Goal: Transaction & Acquisition: Purchase product/service

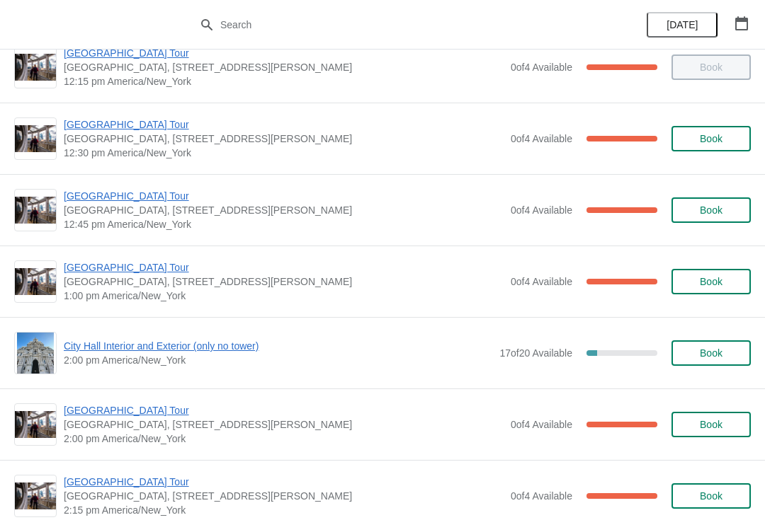
scroll to position [816, 0]
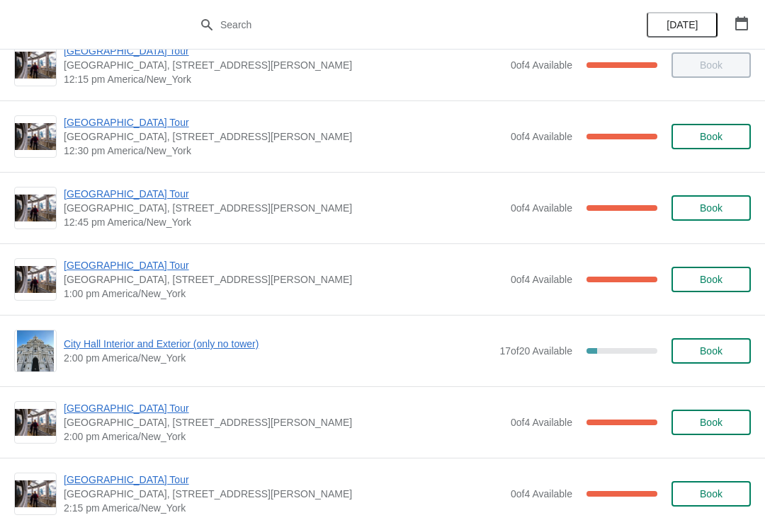
click at [79, 269] on span "[GEOGRAPHIC_DATA] Tour" at bounding box center [284, 265] width 440 height 14
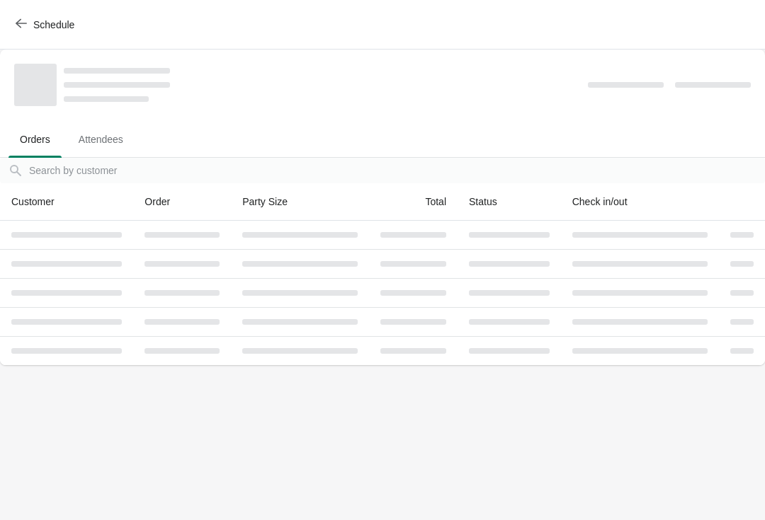
scroll to position [0, 0]
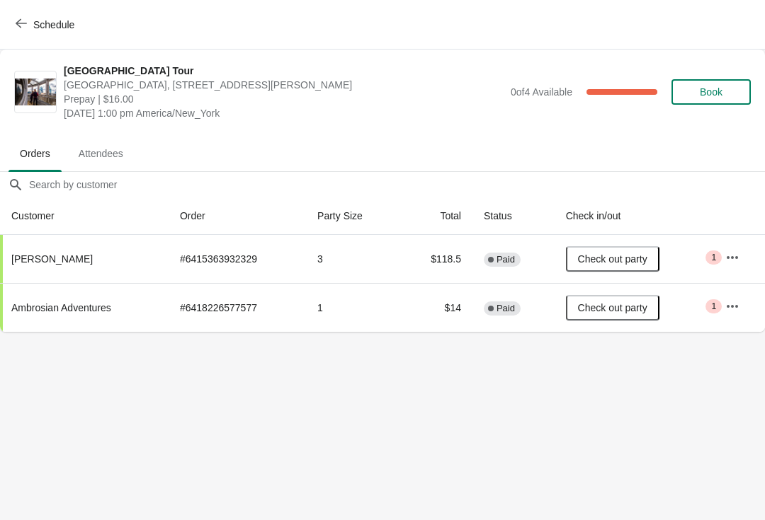
click at [12, 25] on button "Schedule" at bounding box center [46, 24] width 79 height 25
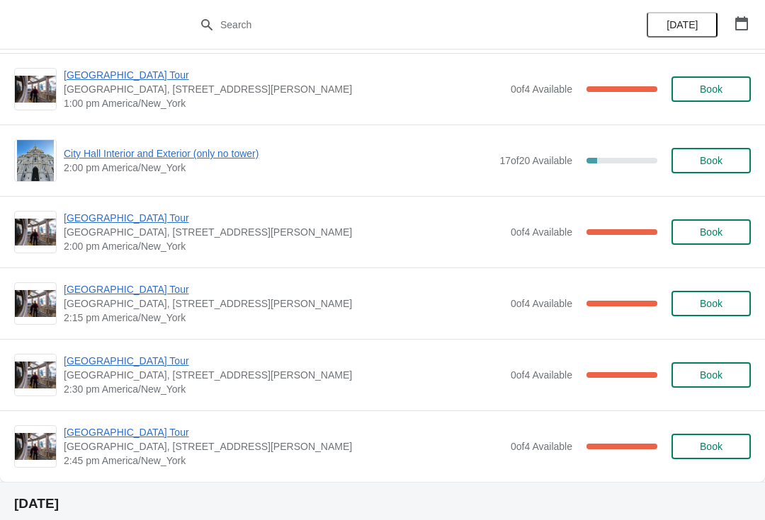
scroll to position [1018, 0]
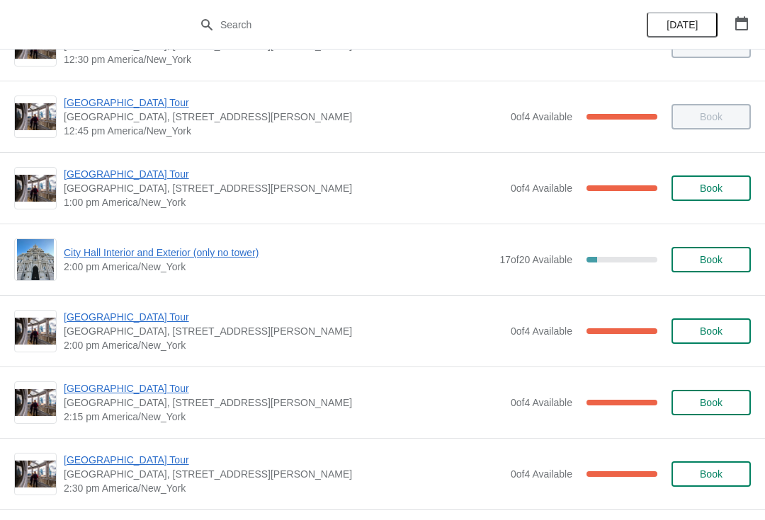
scroll to position [908, 0]
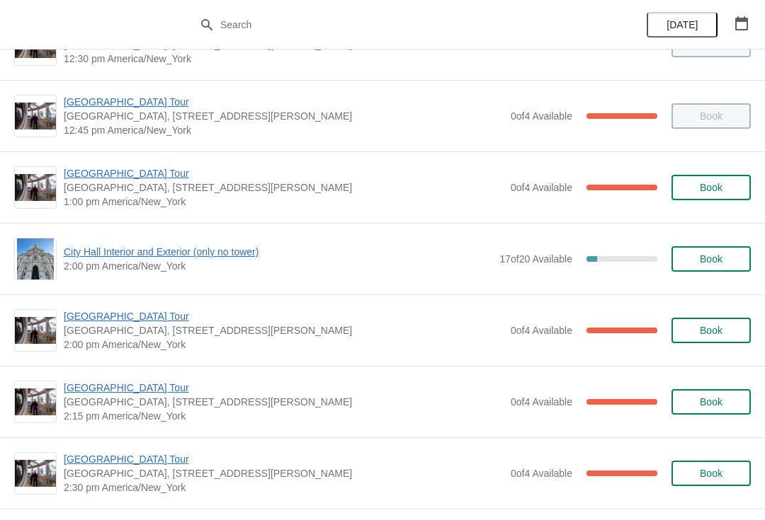
click at [83, 258] on span "City Hall Interior and Exterior (only no tower)" at bounding box center [278, 252] width 428 height 14
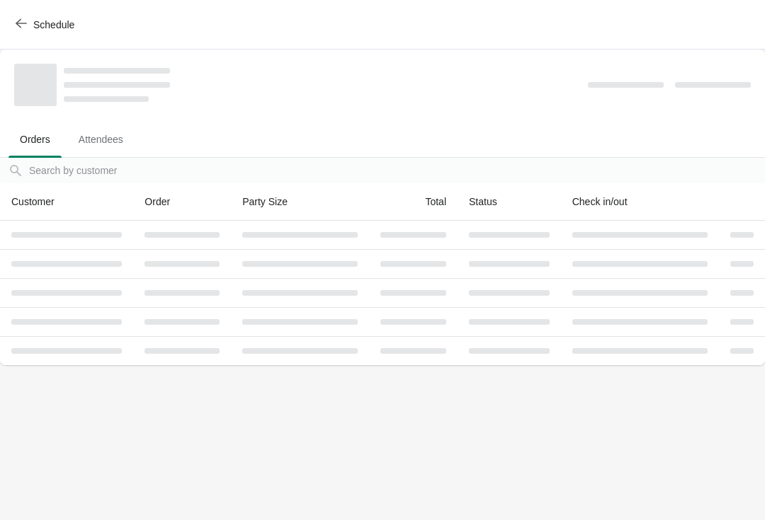
scroll to position [0, 0]
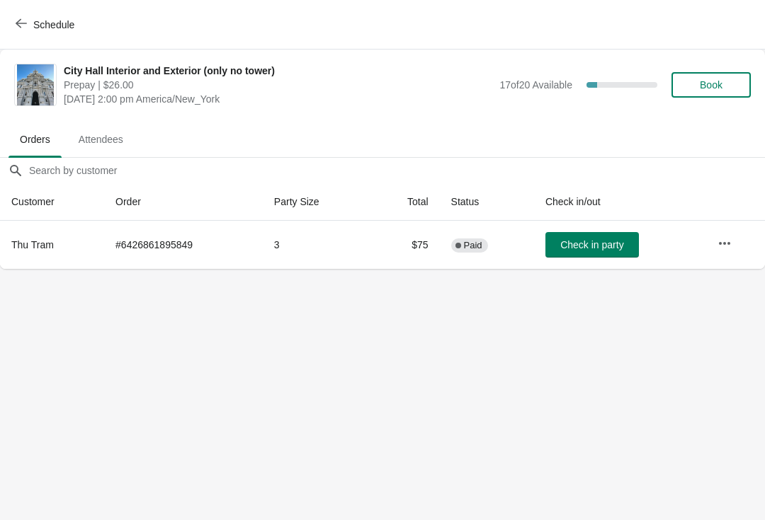
click at [25, 26] on icon "button" at bounding box center [21, 23] width 11 height 11
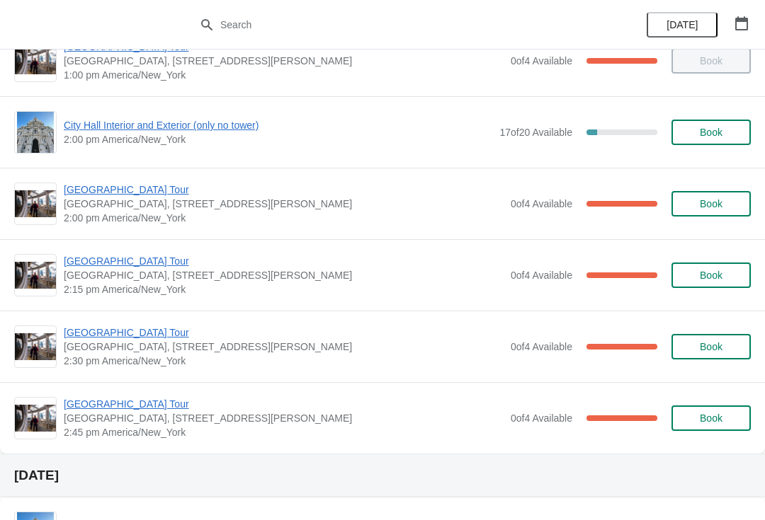
scroll to position [1038, 0]
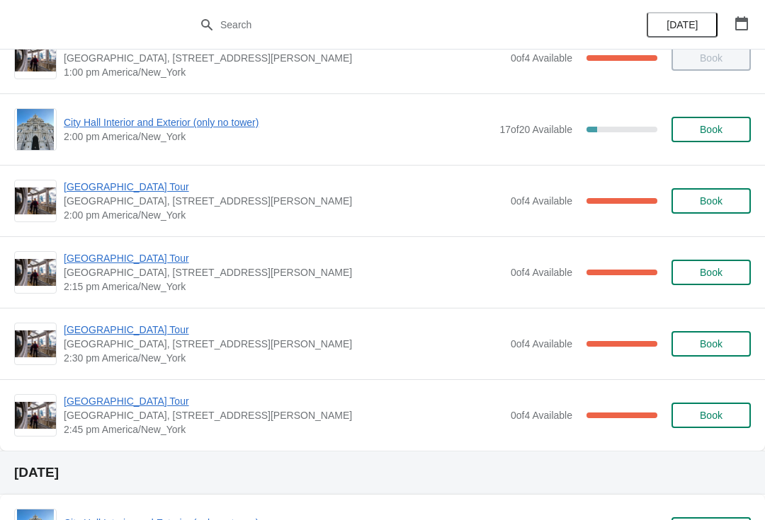
click at [76, 189] on span "[GEOGRAPHIC_DATA] Tour" at bounding box center [284, 187] width 440 height 14
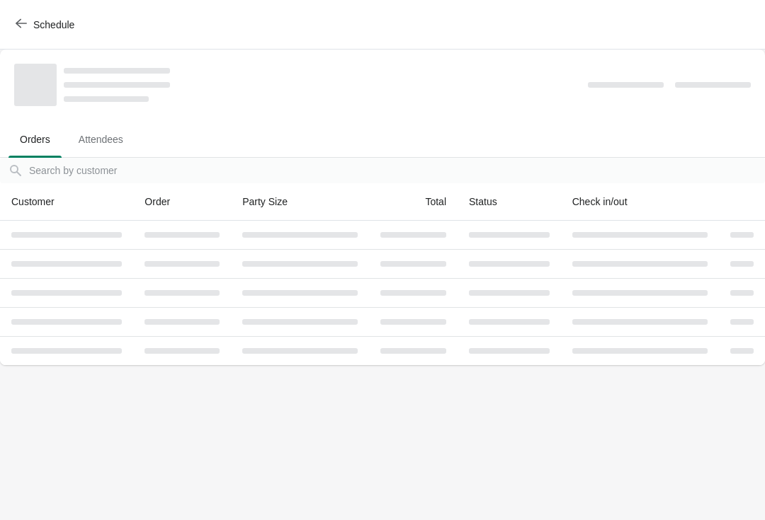
scroll to position [0, 0]
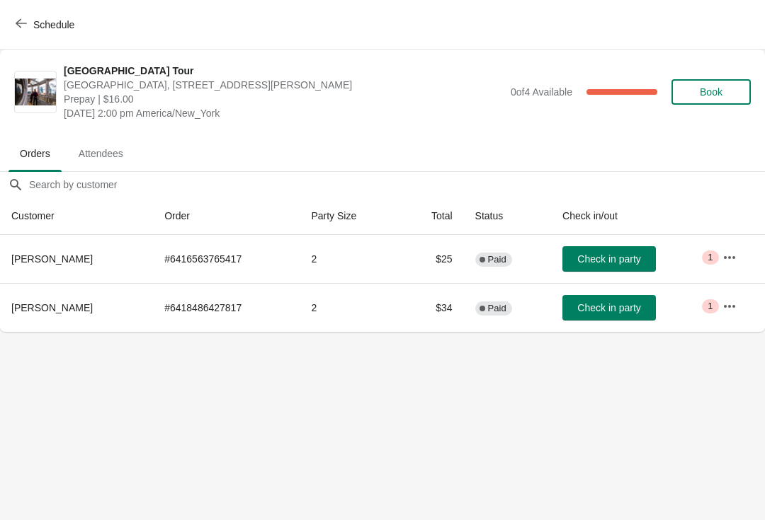
click at [598, 310] on span "Check in party" at bounding box center [608, 307] width 63 height 11
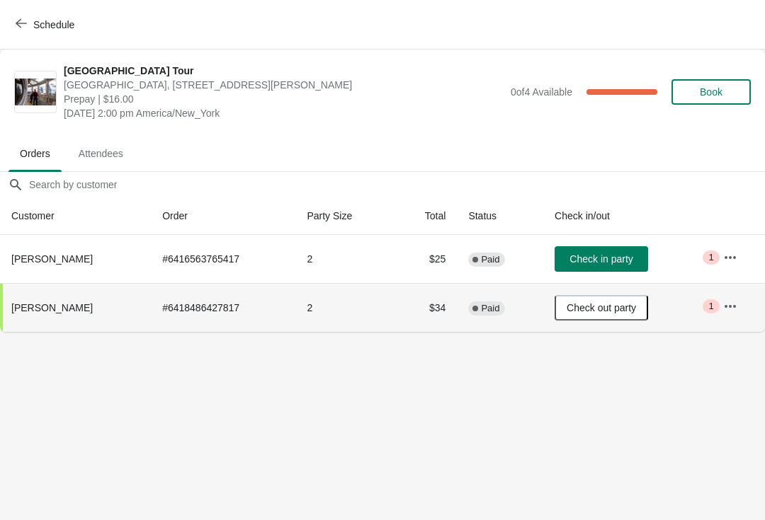
click at [598, 256] on span "Check in party" at bounding box center [600, 258] width 63 height 11
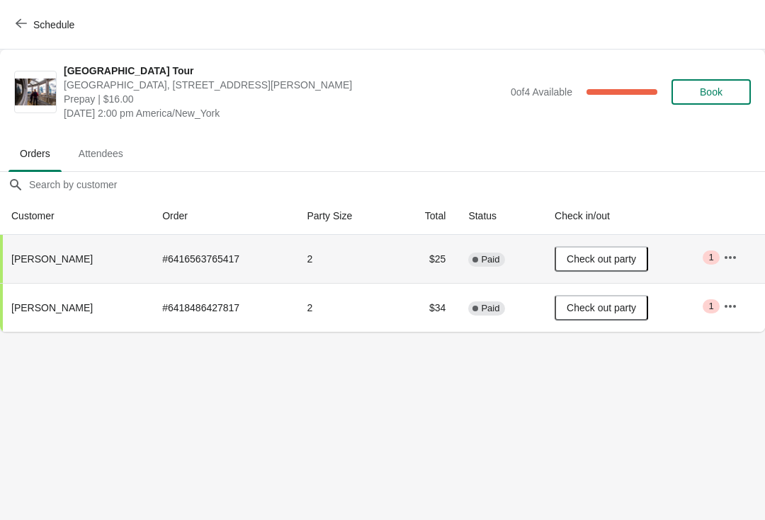
click at [20, 28] on icon "button" at bounding box center [21, 23] width 11 height 11
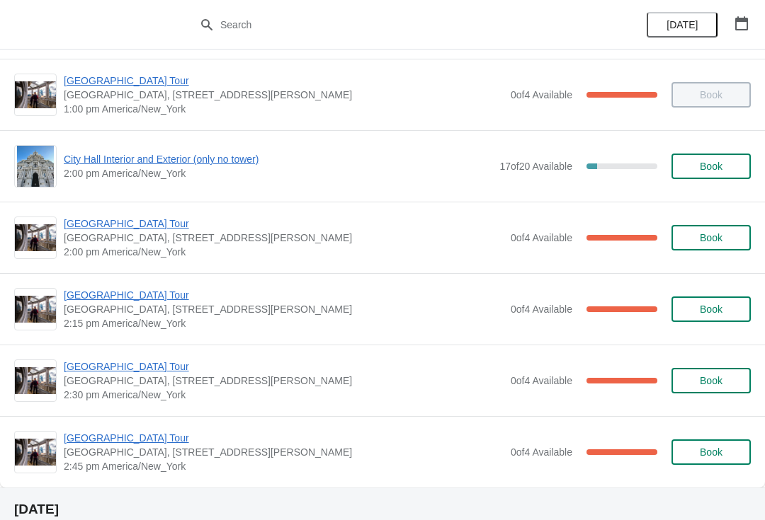
scroll to position [967, 0]
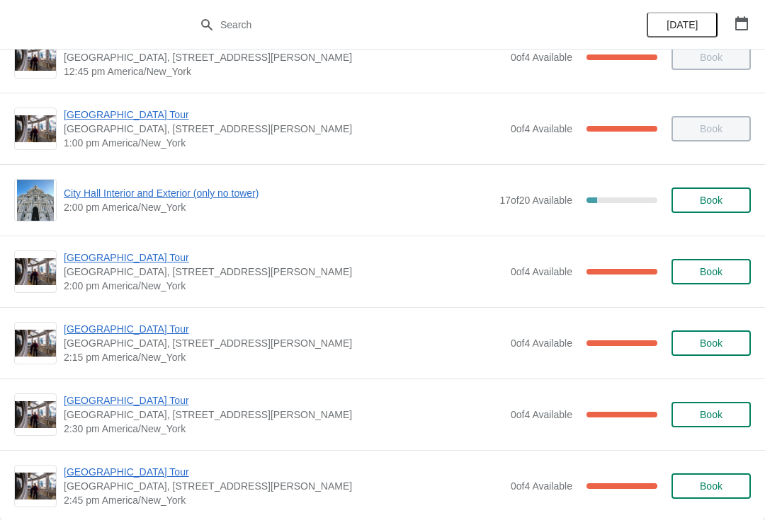
click at [85, 197] on span "City Hall Interior and Exterior (only no tower)" at bounding box center [278, 193] width 428 height 14
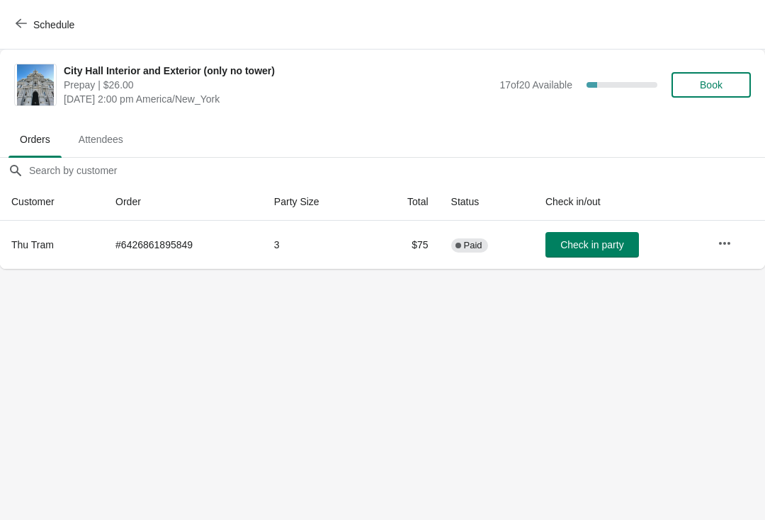
scroll to position [0, 0]
click at [19, 33] on button "Schedule" at bounding box center [46, 24] width 79 height 25
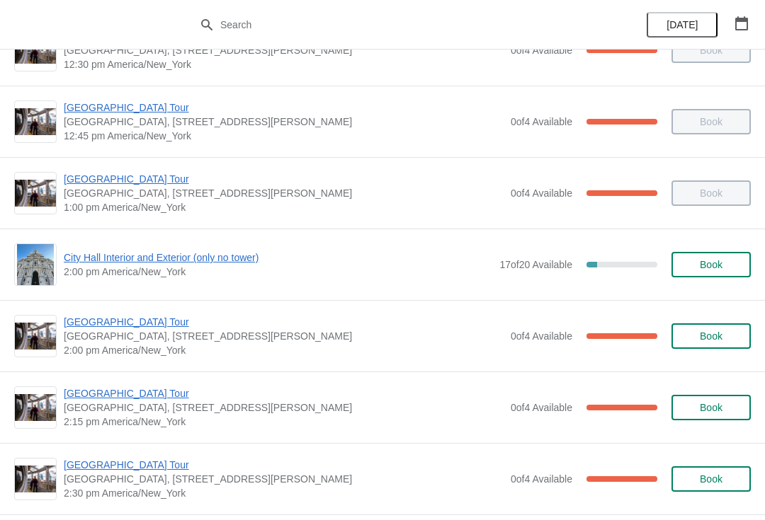
scroll to position [949, 0]
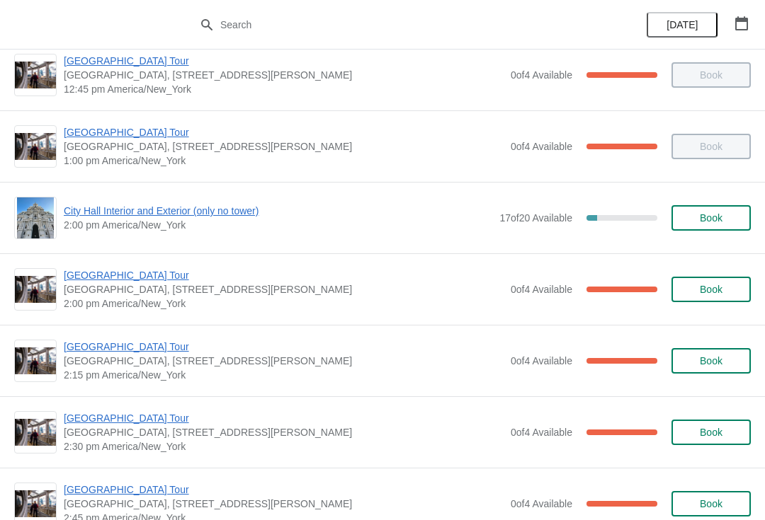
click at [79, 207] on span "City Hall Interior and Exterior (only no tower)" at bounding box center [278, 211] width 428 height 14
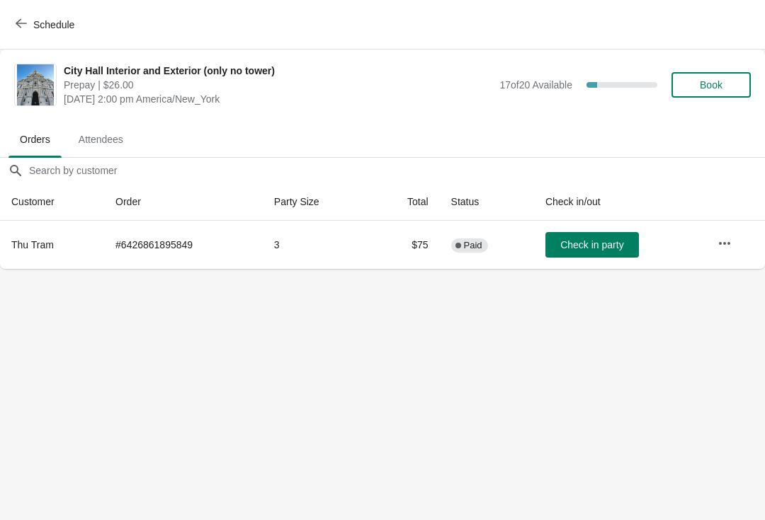
scroll to position [0, 0]
click at [9, 30] on button "Schedule" at bounding box center [46, 24] width 79 height 25
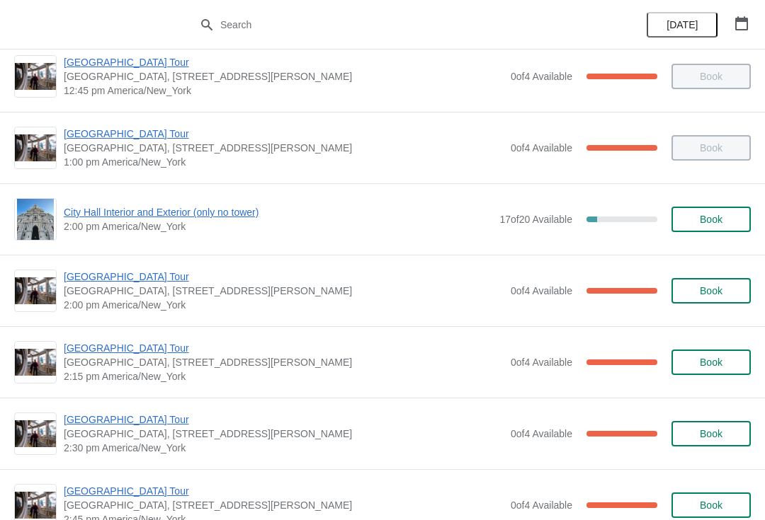
scroll to position [985, 0]
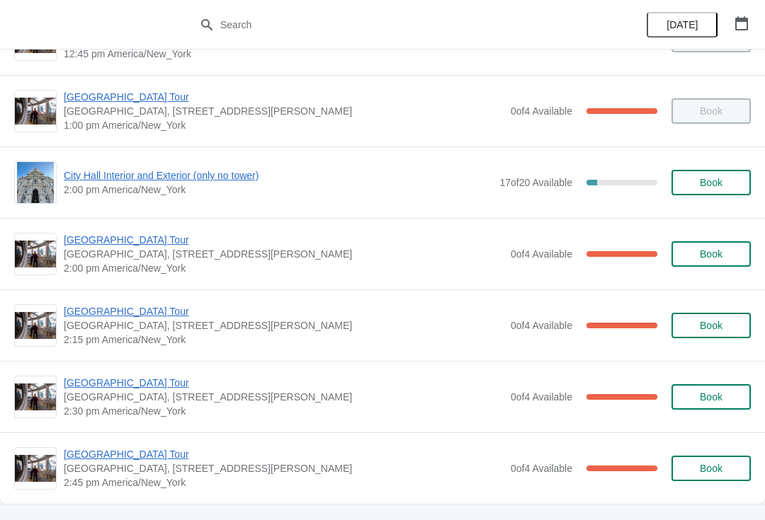
click at [93, 312] on span "[GEOGRAPHIC_DATA] Tour" at bounding box center [284, 311] width 440 height 14
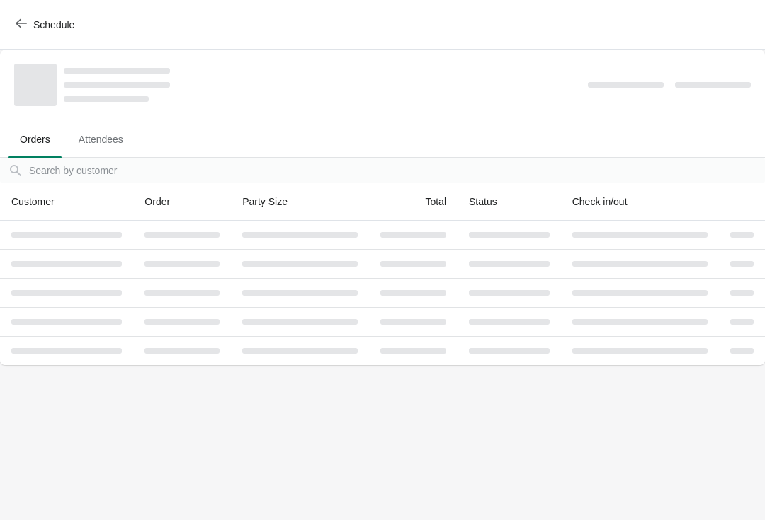
scroll to position [0, 0]
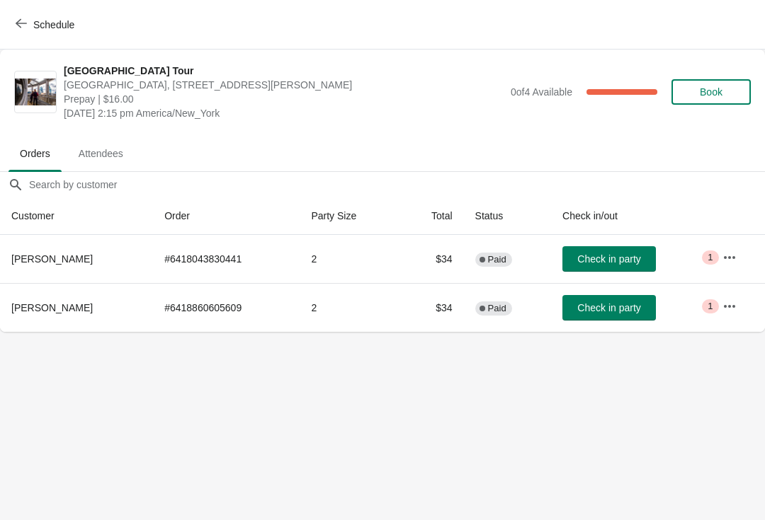
click at [594, 300] on button "Check in party" at bounding box center [608, 307] width 93 height 25
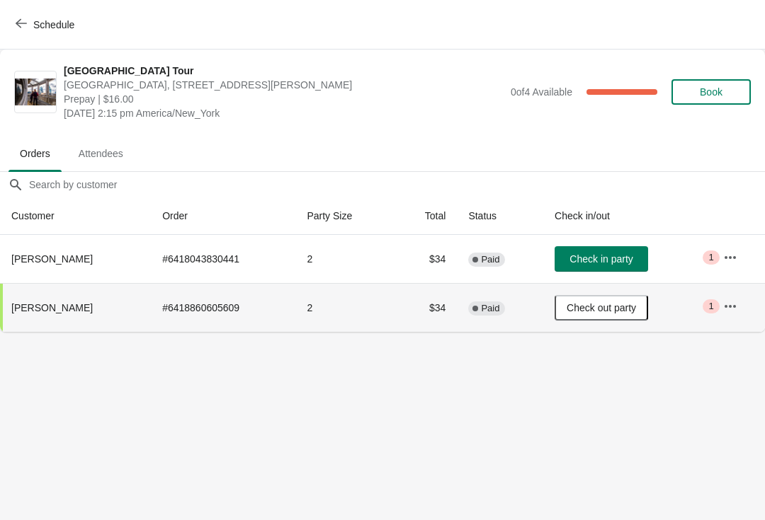
click at [14, 28] on button "Schedule" at bounding box center [46, 24] width 79 height 25
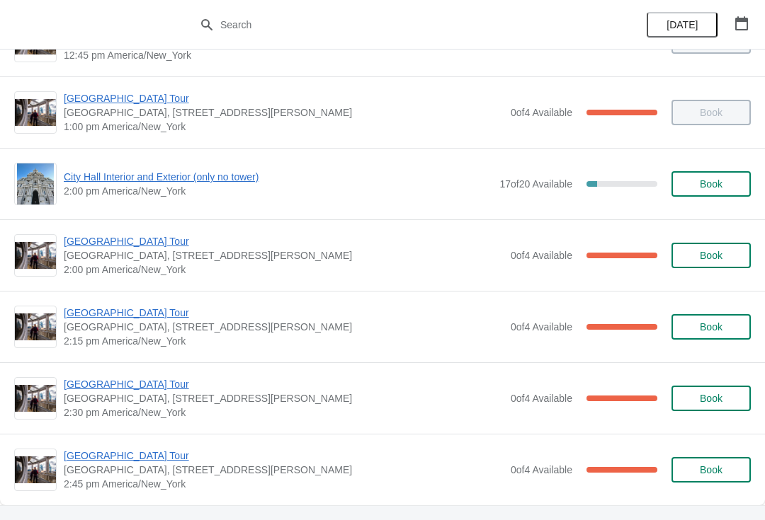
scroll to position [977, 0]
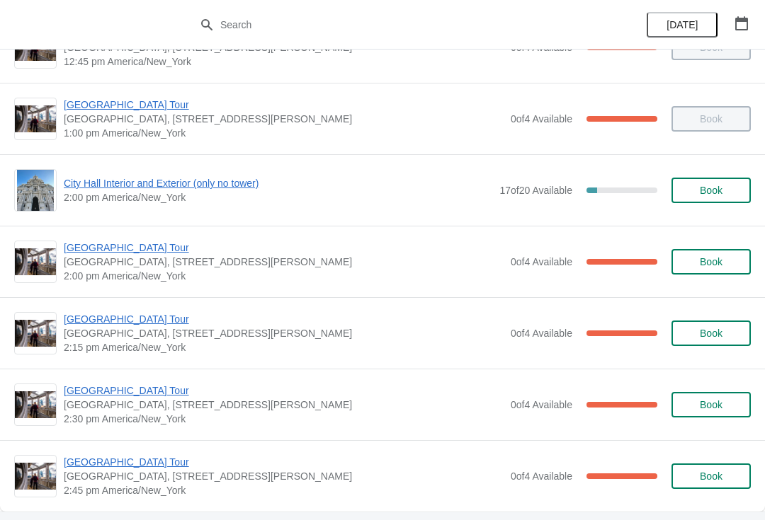
click at [84, 184] on span "City Hall Interior and Exterior (only no tower)" at bounding box center [278, 183] width 428 height 14
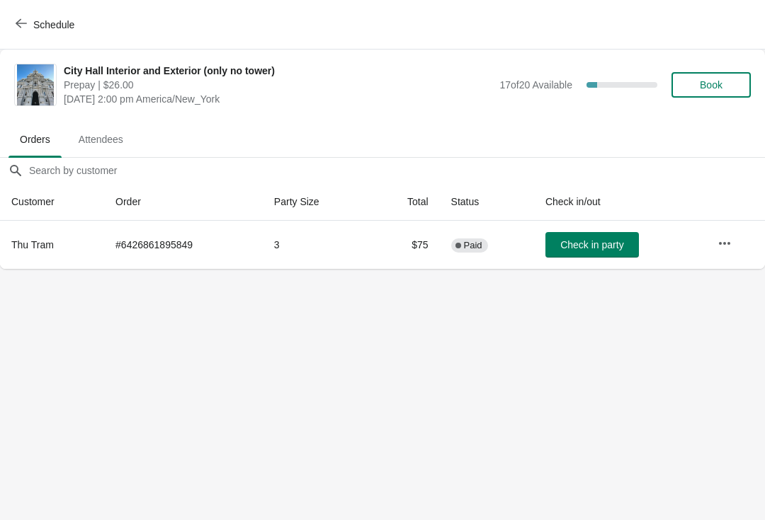
click at [608, 238] on button "Check in party" at bounding box center [591, 244] width 93 height 25
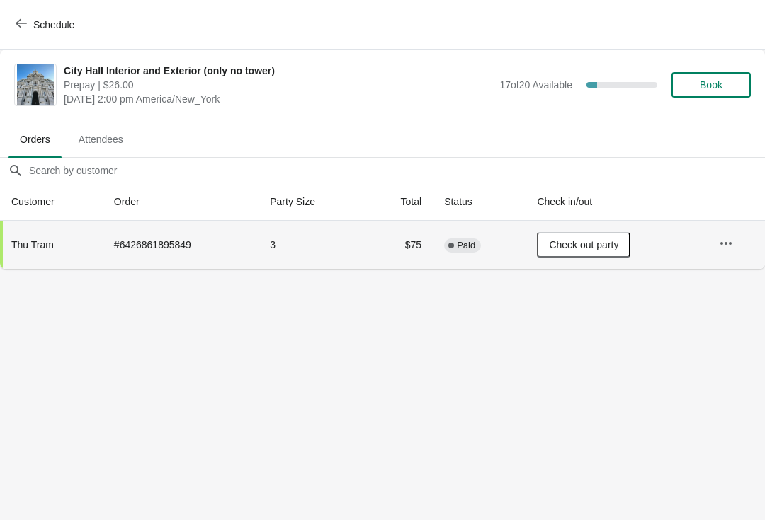
click at [11, 30] on button "Schedule" at bounding box center [46, 24] width 79 height 25
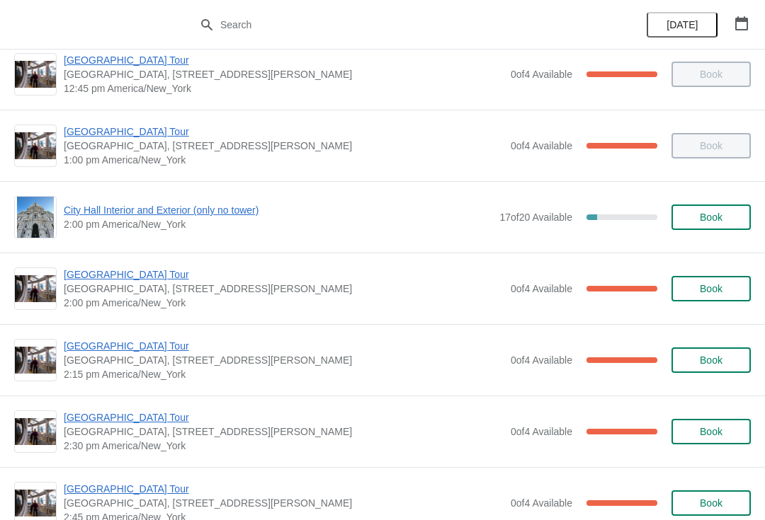
scroll to position [1144, 0]
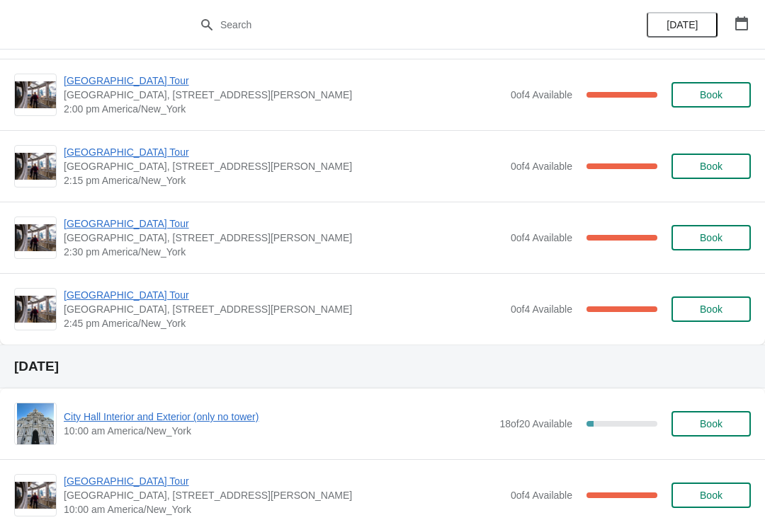
click at [76, 150] on span "[GEOGRAPHIC_DATA] Tour" at bounding box center [284, 152] width 440 height 14
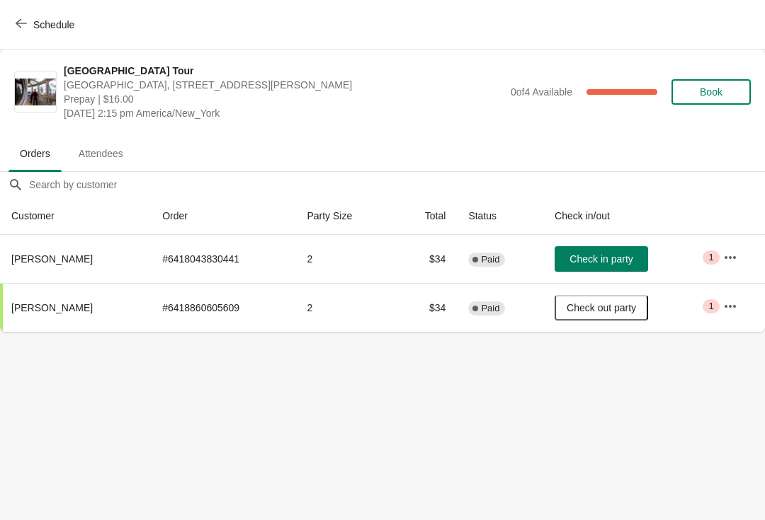
scroll to position [0, 0]
click at [18, 28] on icon "button" at bounding box center [21, 23] width 11 height 11
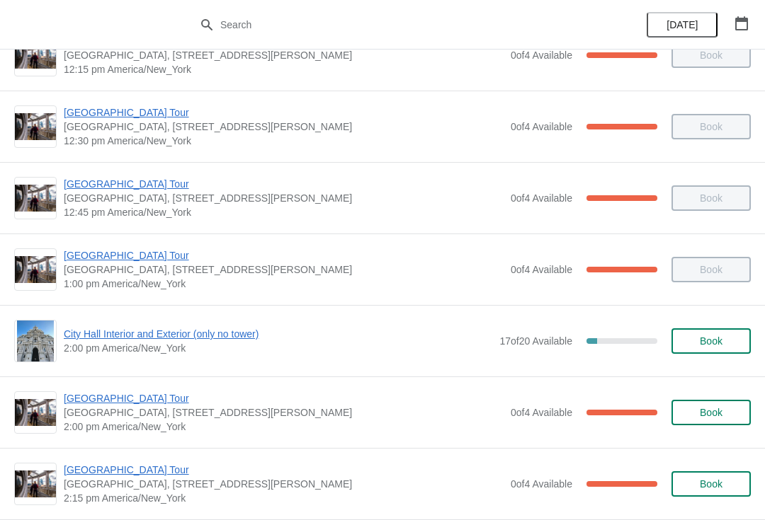
scroll to position [915, 0]
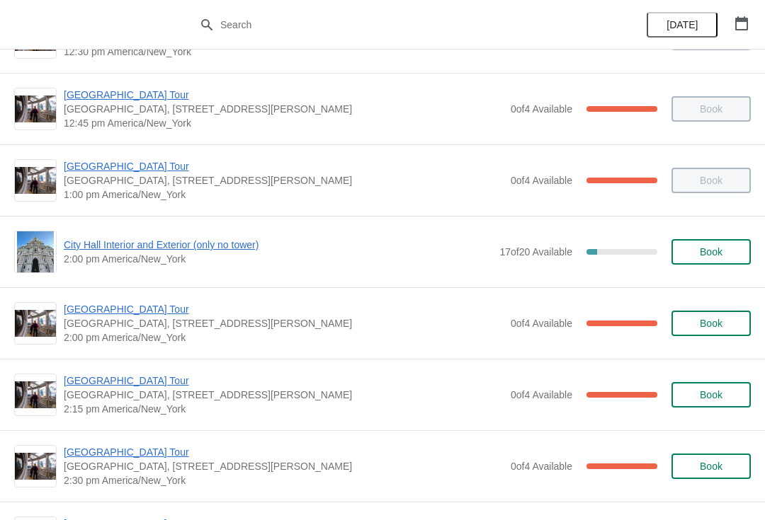
click at [144, 376] on span "[GEOGRAPHIC_DATA] Tour" at bounding box center [284, 381] width 440 height 14
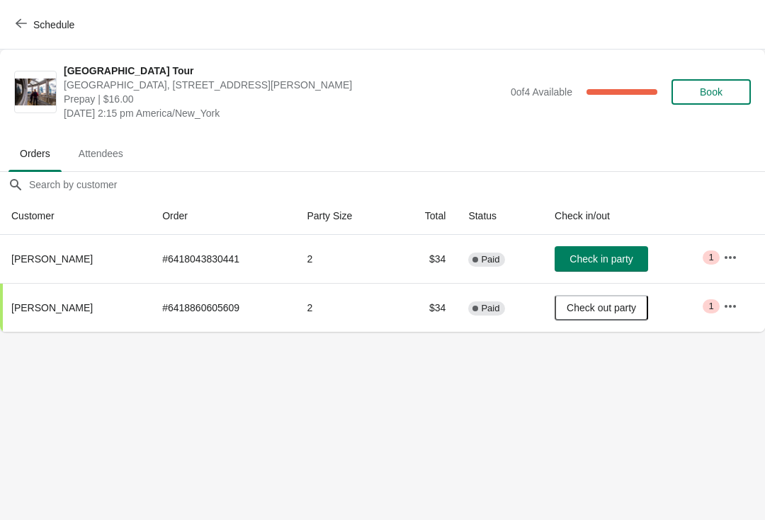
scroll to position [0, 0]
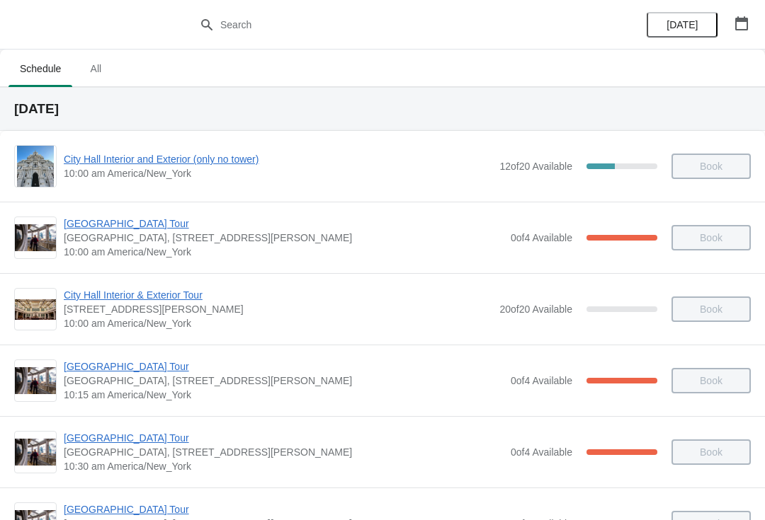
click at [753, 32] on button "button" at bounding box center [741, 23] width 25 height 25
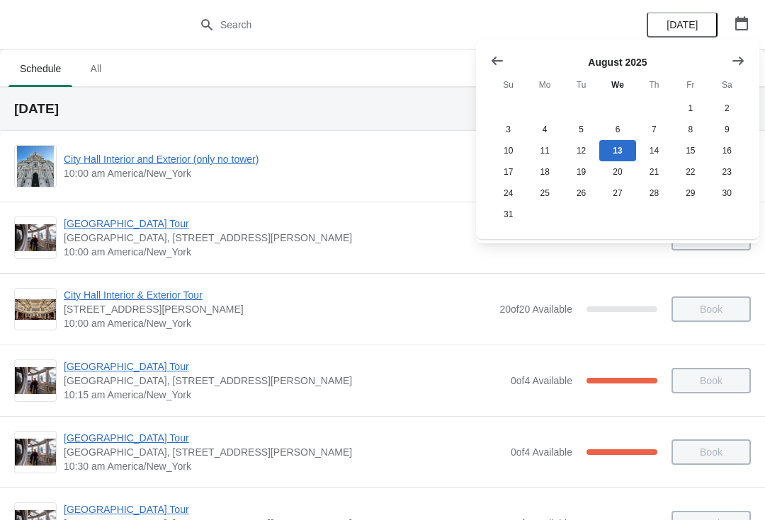
click at [730, 0] on div "[DATE]" at bounding box center [697, 25] width 135 height 50
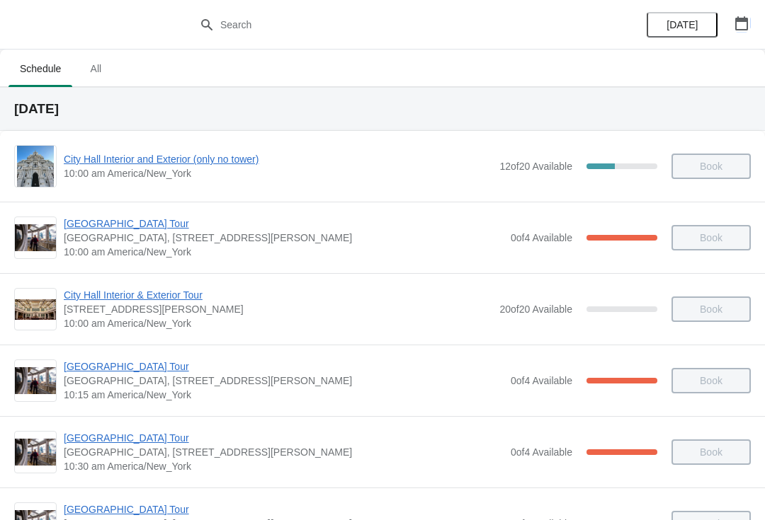
click at [732, 11] on button "button" at bounding box center [741, 23] width 25 height 25
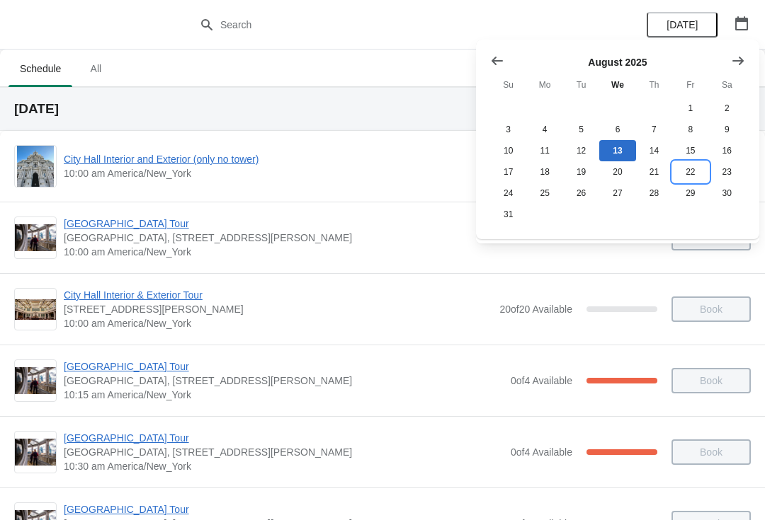
click at [699, 168] on button "22" at bounding box center [690, 171] width 36 height 21
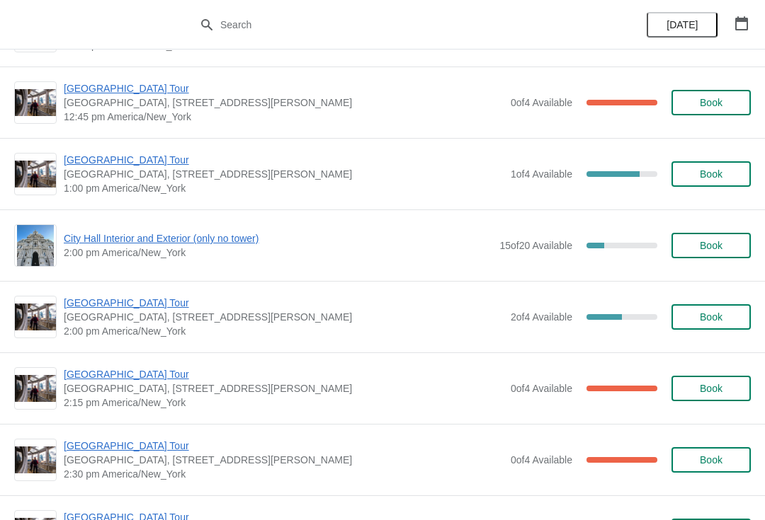
scroll to position [996, 0]
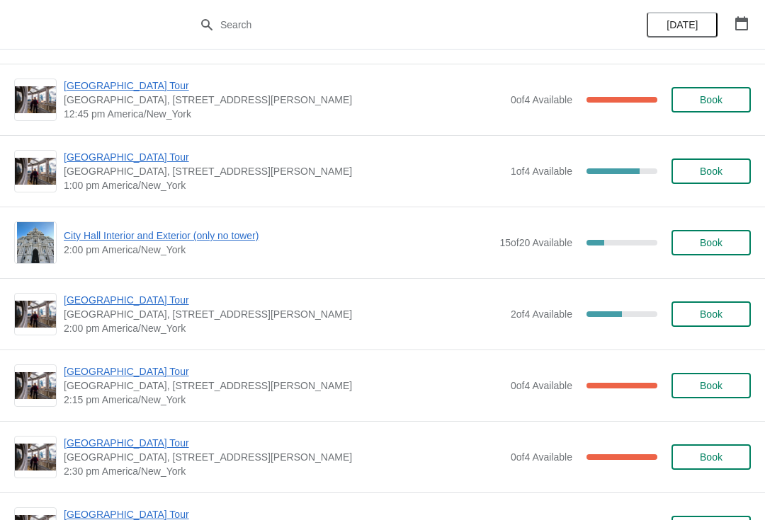
click at [156, 236] on span "City Hall Interior and Exterior (only no tower)" at bounding box center [278, 236] width 428 height 14
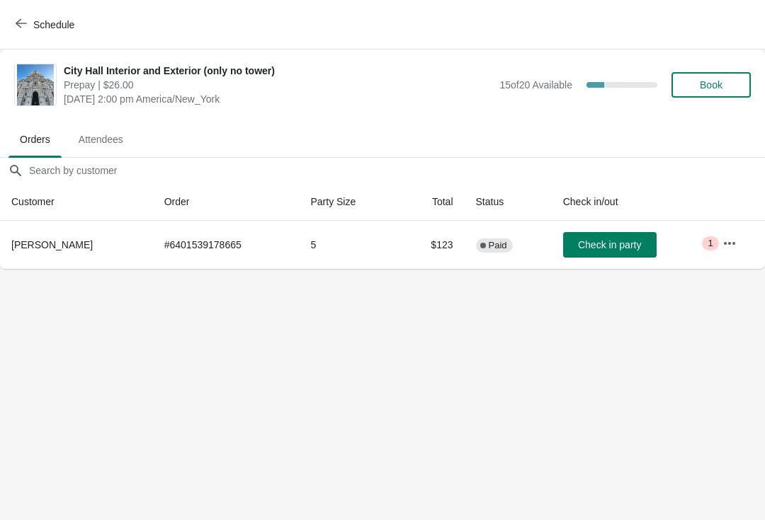
click at [736, 84] on span "Book" at bounding box center [711, 84] width 54 height 11
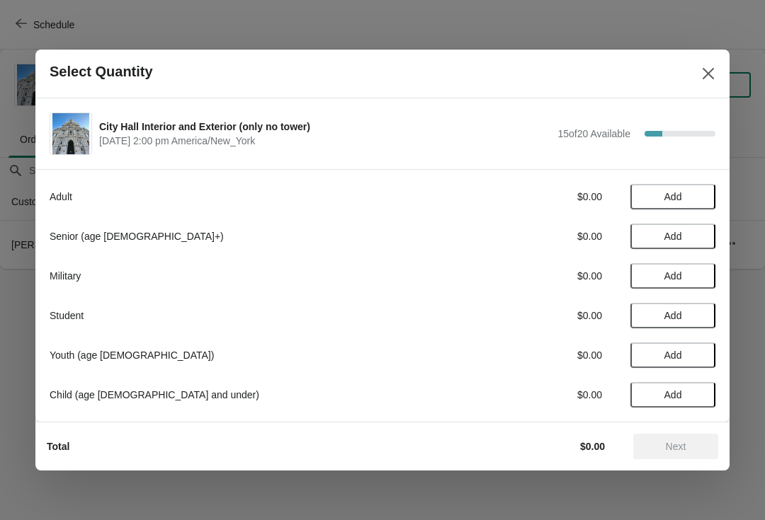
click at [694, 188] on button "Add" at bounding box center [672, 196] width 85 height 25
click at [709, 188] on div "Adult $26.00 1" at bounding box center [383, 196] width 666 height 25
click at [705, 188] on div "Adult $26.00 1" at bounding box center [383, 196] width 666 height 25
click at [706, 190] on div "1" at bounding box center [672, 197] width 85 height 15
click at [702, 193] on icon at bounding box center [697, 197] width 15 height 15
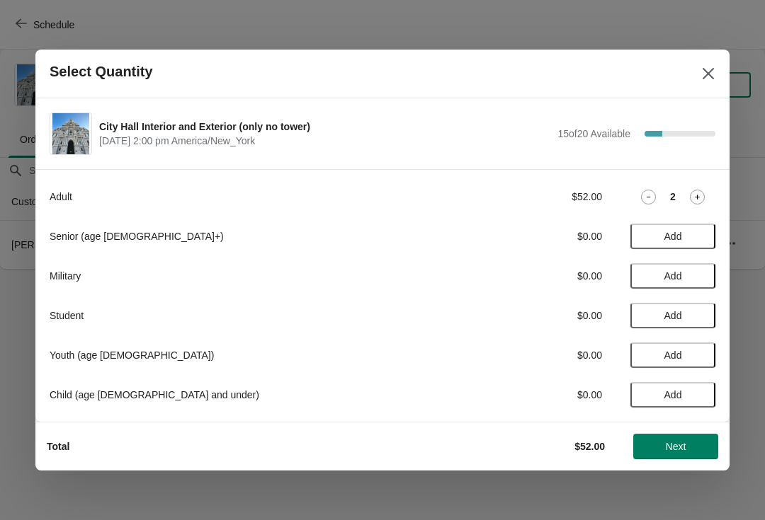
click at [700, 195] on icon at bounding box center [697, 197] width 15 height 15
click at [713, 192] on div "3" at bounding box center [672, 197] width 85 height 15
click at [711, 192] on div "3" at bounding box center [672, 197] width 85 height 15
click at [694, 191] on icon at bounding box center [697, 197] width 15 height 15
click at [708, 188] on div "Adult $104.00 4" at bounding box center [383, 196] width 666 height 25
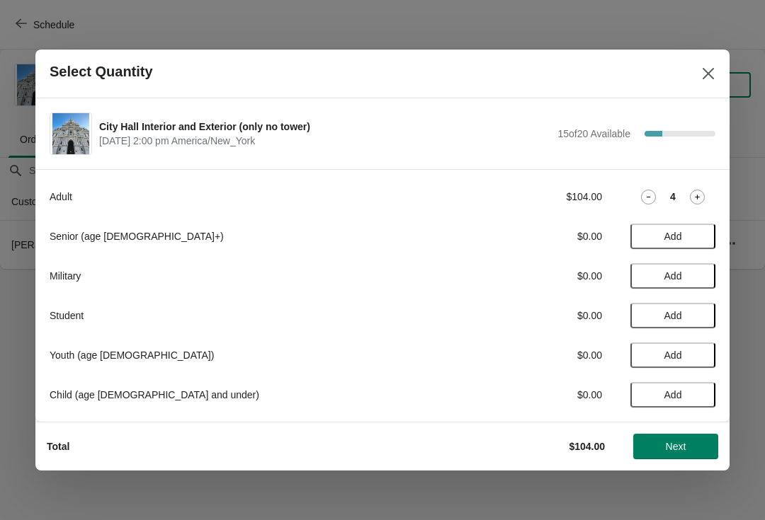
click at [704, 185] on div "Adult $104.00 4" at bounding box center [383, 196] width 666 height 25
click at [702, 193] on icon at bounding box center [697, 197] width 15 height 15
click at [702, 190] on icon at bounding box center [697, 197] width 15 height 15
click at [704, 190] on icon at bounding box center [697, 197] width 15 height 15
click at [710, 186] on div "Adult $182.00 7" at bounding box center [383, 196] width 666 height 25
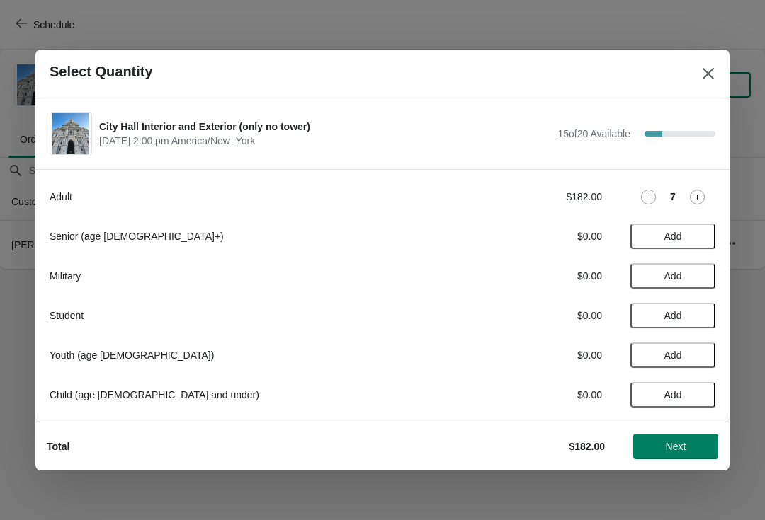
click at [706, 188] on div "Adult $182.00 7" at bounding box center [383, 196] width 666 height 25
click at [706, 190] on div "7" at bounding box center [672, 197] width 85 height 15
click at [704, 190] on icon at bounding box center [697, 197] width 15 height 15
click at [708, 185] on div "Adult $208.00 8" at bounding box center [383, 196] width 666 height 25
click at [704, 188] on div "Adult $208.00 8" at bounding box center [383, 196] width 666 height 25
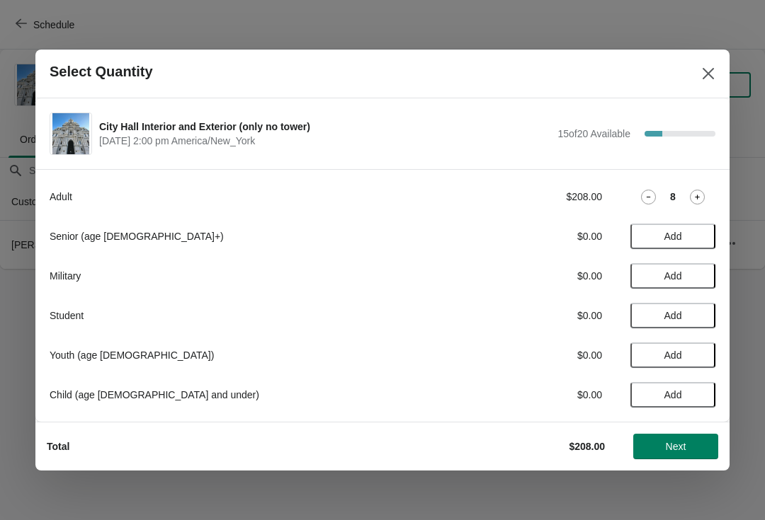
click at [709, 188] on div "Adult $208.00 8" at bounding box center [383, 196] width 666 height 25
click at [706, 190] on div "8" at bounding box center [672, 197] width 85 height 15
click at [703, 190] on icon at bounding box center [697, 197] width 15 height 15
click at [708, 191] on div "9" at bounding box center [672, 197] width 85 height 15
click at [712, 181] on div "Adult $234.00 9 Senior (age 65+) $0.00 Add Military $0.00 Add Student $0.00 Add…" at bounding box center [383, 289] width 666 height 238
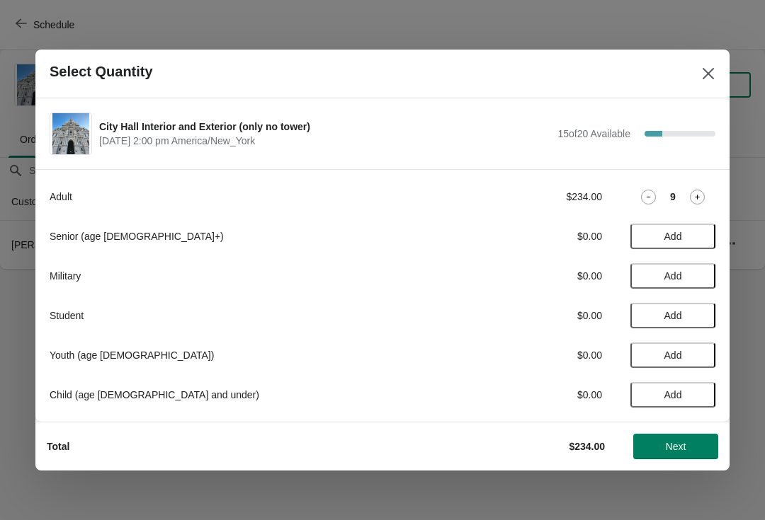
click at [707, 182] on div "Adult $234.00 9 Senior (age 65+) $0.00 Add Military $0.00 Add Student $0.00 Add…" at bounding box center [383, 289] width 666 height 238
click at [708, 185] on div "Adult $234.00 9" at bounding box center [383, 196] width 666 height 25
click at [707, 184] on div "Adult $234.00 9" at bounding box center [383, 196] width 666 height 25
click at [712, 188] on div "Adult $234.00 9" at bounding box center [383, 196] width 666 height 25
click at [709, 184] on div "Adult $234.00 9" at bounding box center [383, 196] width 666 height 25
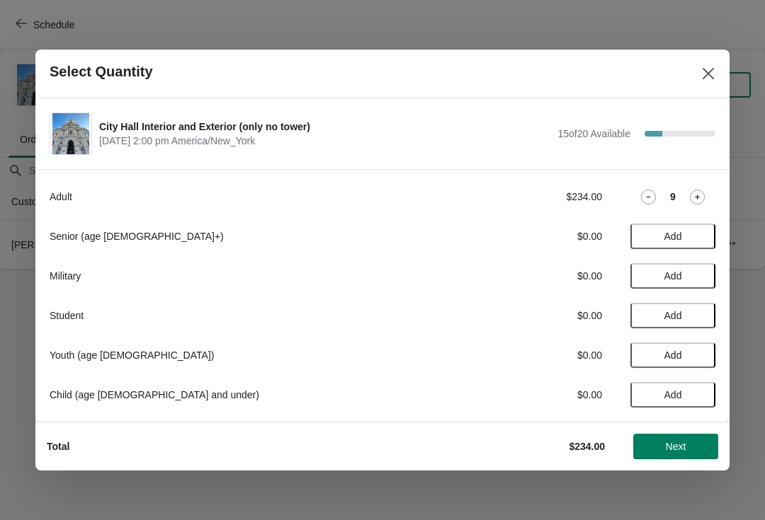
click at [707, 185] on div "Adult $234.00 9" at bounding box center [383, 196] width 666 height 25
click at [704, 184] on div "Adult $234.00 9" at bounding box center [383, 196] width 666 height 25
click at [708, 172] on div "Adult $234.00 9 Senior (age 65+) $0.00 Add Military $0.00 Add Student $0.00 Add…" at bounding box center [383, 289] width 666 height 238
click at [713, 184] on div "Adult $234.00 9" at bounding box center [383, 196] width 666 height 25
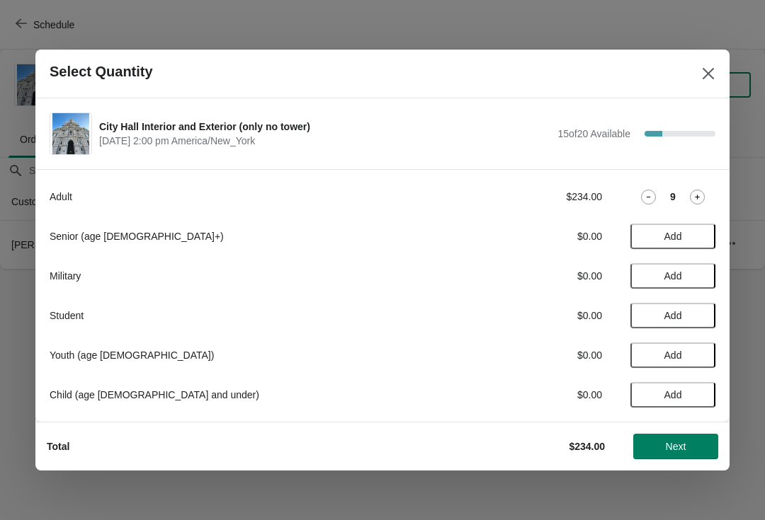
click at [709, 190] on div "9" at bounding box center [672, 197] width 85 height 15
click at [702, 190] on icon at bounding box center [697, 197] width 15 height 15
click at [697, 445] on span "Next" at bounding box center [675, 446] width 62 height 11
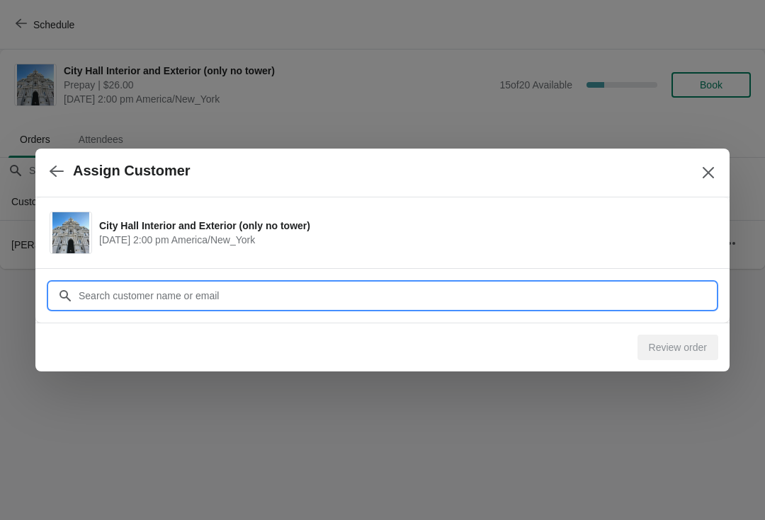
click at [214, 299] on input "Customer" at bounding box center [396, 295] width 637 height 25
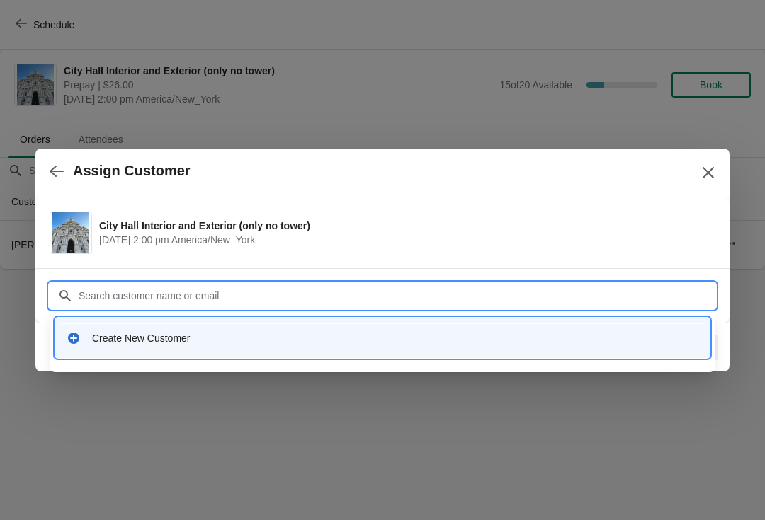
click at [214, 343] on div "Create New Customer" at bounding box center [395, 338] width 606 height 14
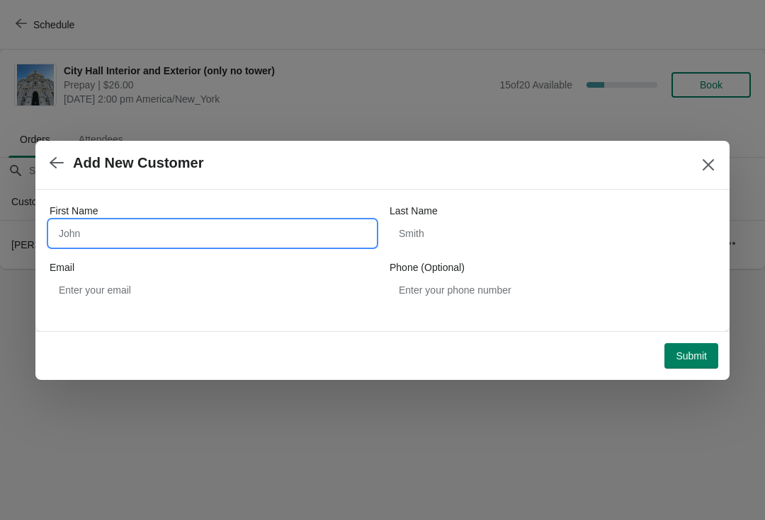
click at [93, 233] on input "First Name" at bounding box center [213, 233] width 326 height 25
type input "Devka"
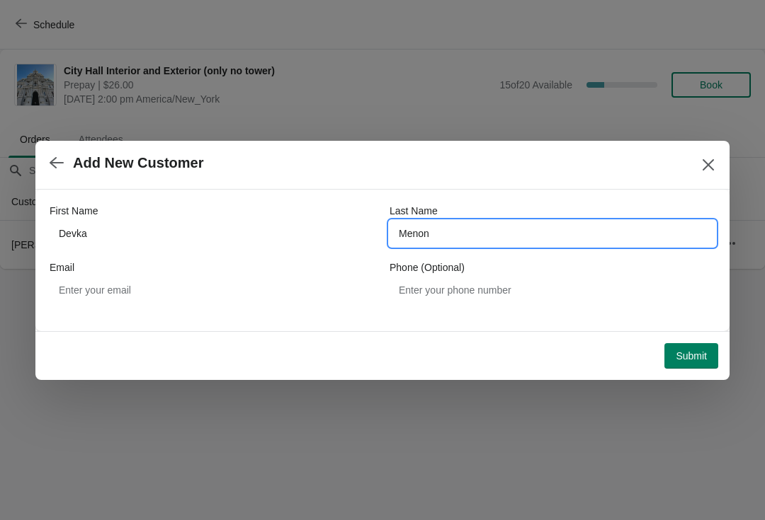
type input "Menon"
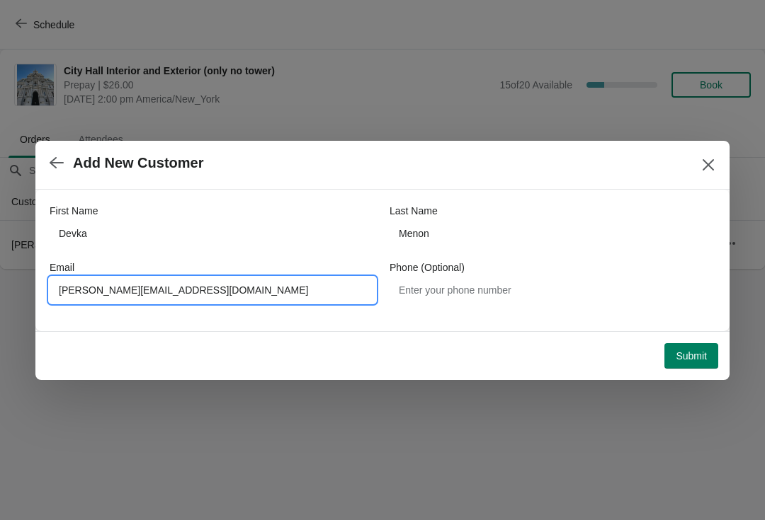
type input "devika.menon@phila.gov"
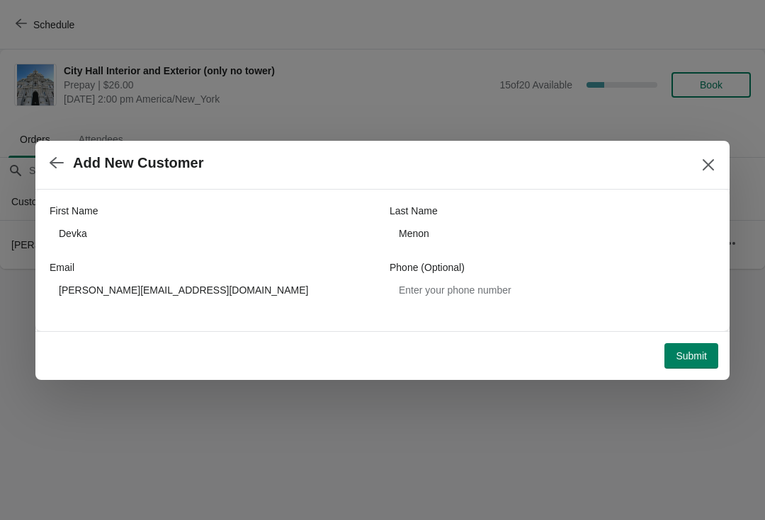
click at [696, 362] on span "Submit" at bounding box center [690, 355] width 31 height 11
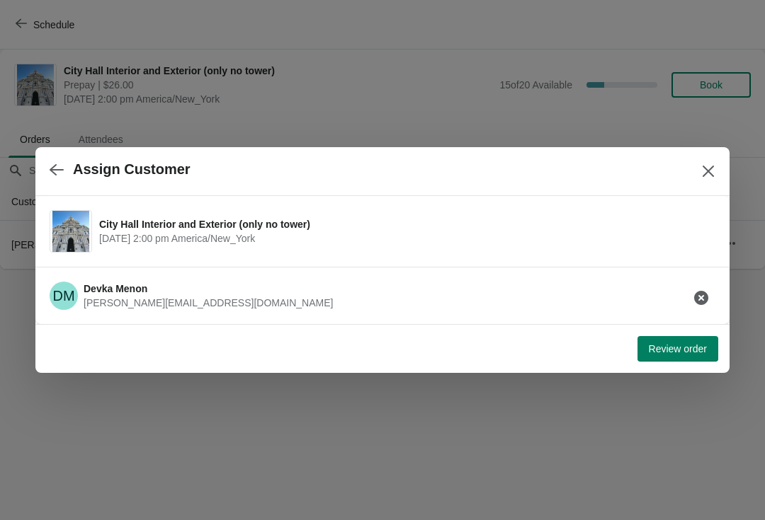
click at [680, 348] on span "Review order" at bounding box center [678, 348] width 58 height 11
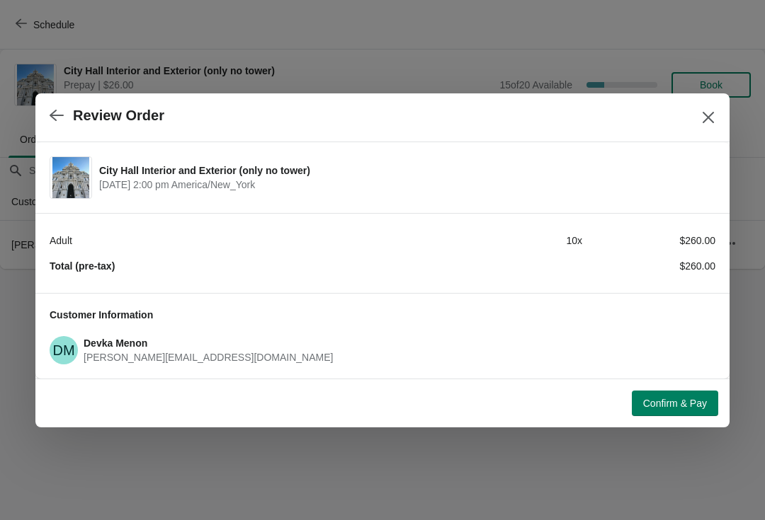
click at [681, 400] on span "Confirm & Pay" at bounding box center [675, 403] width 64 height 11
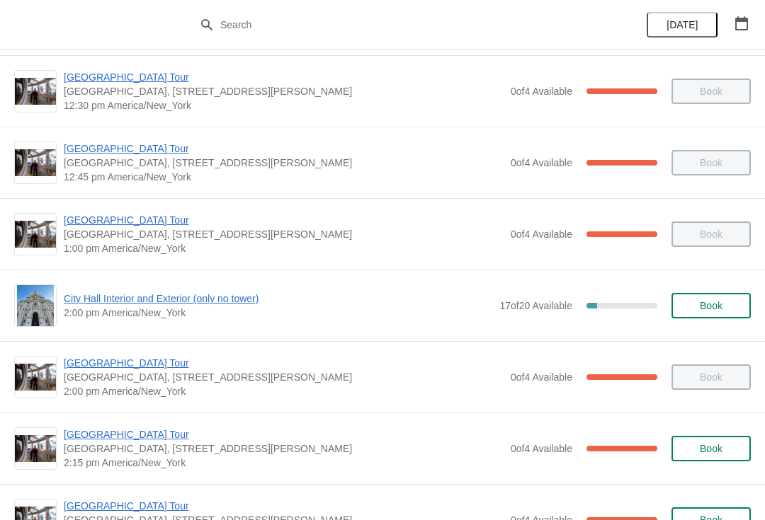
scroll to position [869, 0]
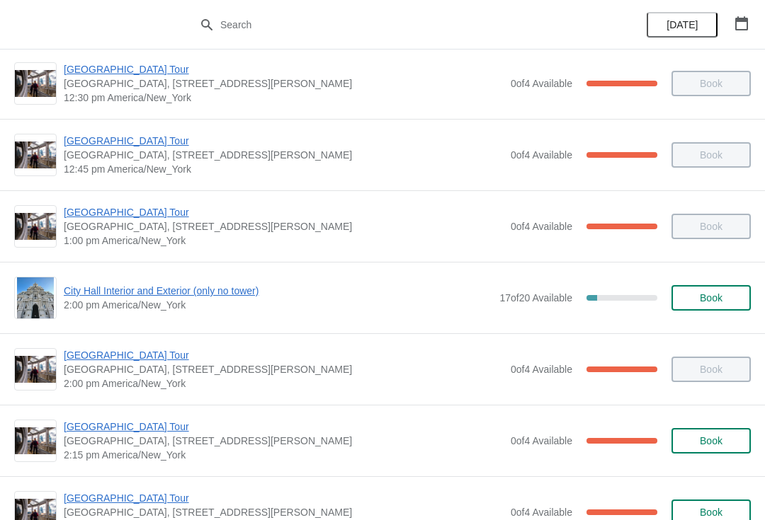
click at [149, 357] on span "[GEOGRAPHIC_DATA] Tour" at bounding box center [284, 355] width 440 height 14
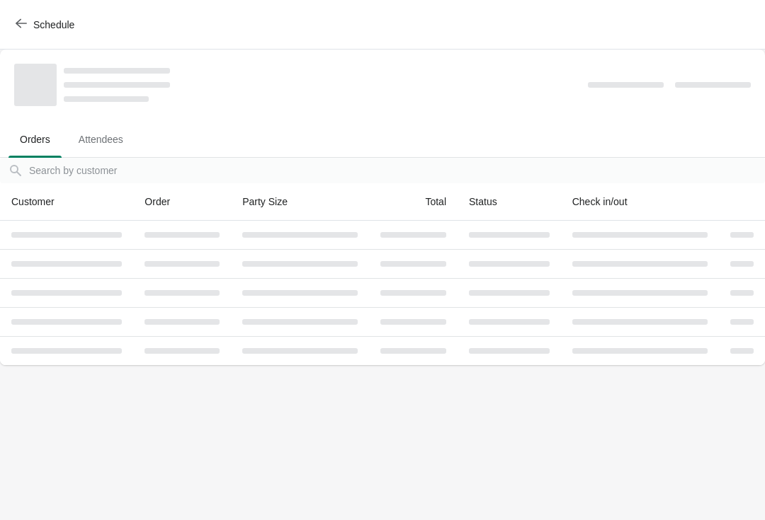
scroll to position [0, 0]
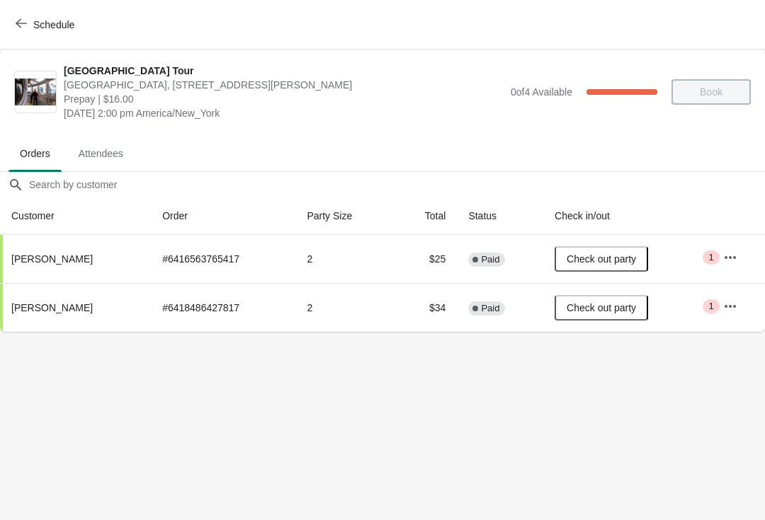
click at [25, 23] on icon "button" at bounding box center [21, 23] width 11 height 11
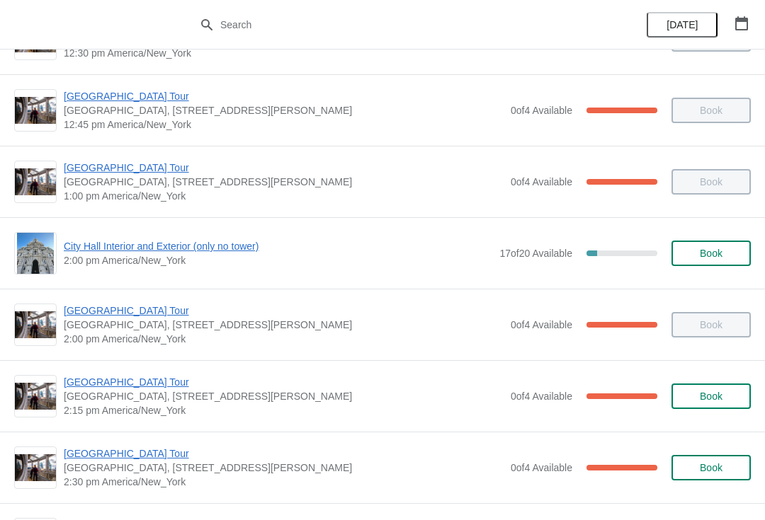
scroll to position [915, 0]
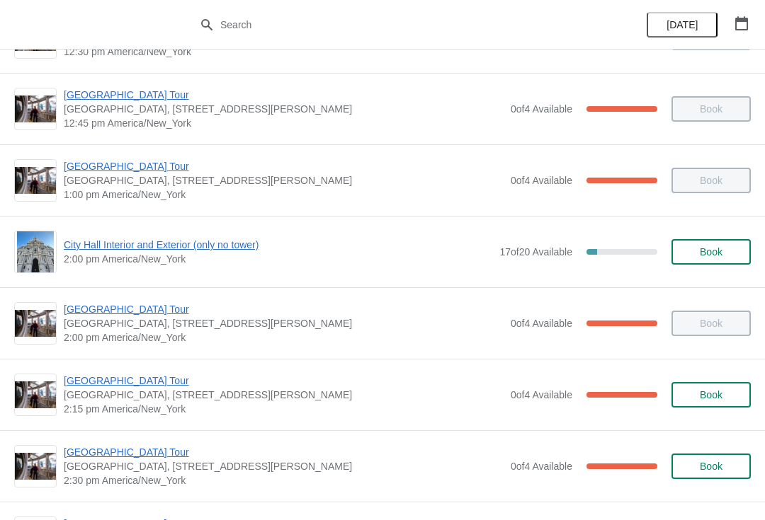
click at [149, 374] on span "[GEOGRAPHIC_DATA] Tour" at bounding box center [284, 381] width 440 height 14
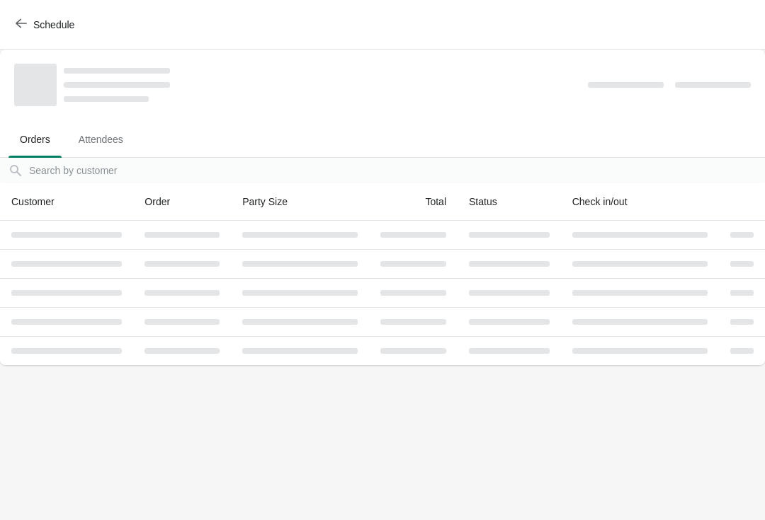
scroll to position [0, 0]
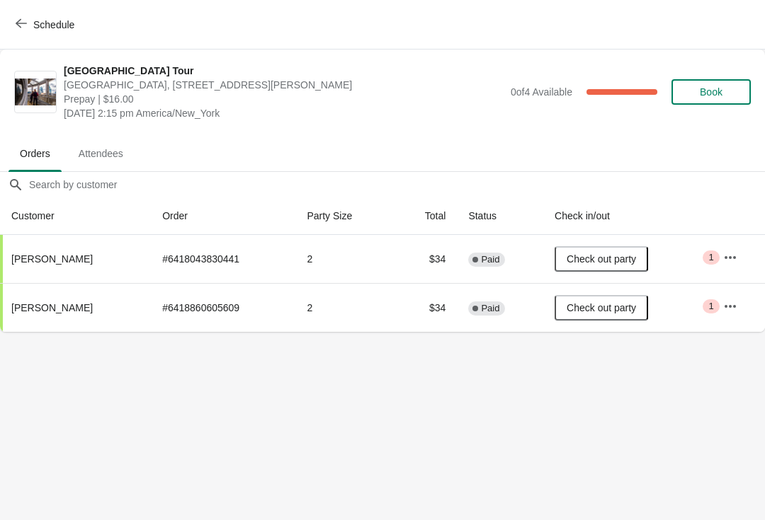
click at [40, 6] on div "Schedule" at bounding box center [382, 25] width 765 height 50
click at [38, 17] on button "Schedule" at bounding box center [46, 24] width 79 height 25
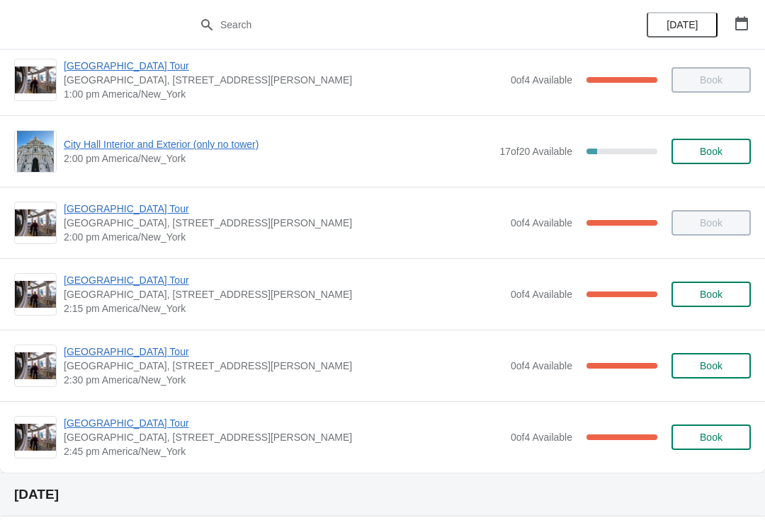
scroll to position [1039, 0]
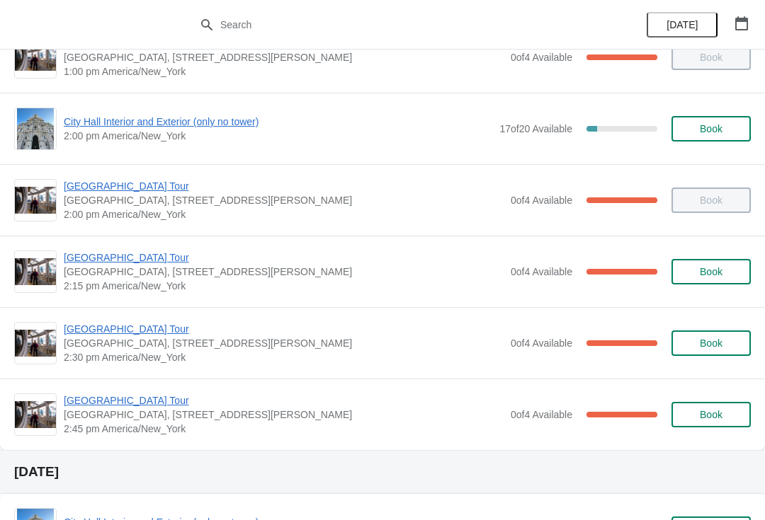
click at [127, 324] on span "[GEOGRAPHIC_DATA] Tour" at bounding box center [284, 329] width 440 height 14
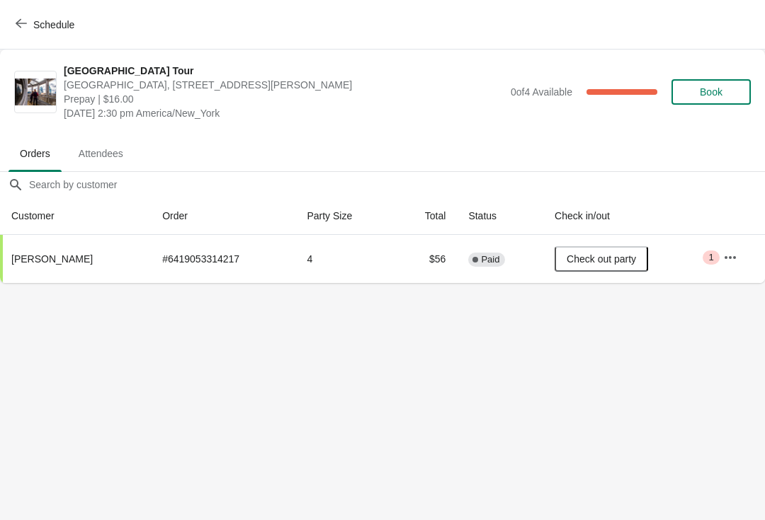
scroll to position [0, 0]
click at [39, 17] on button "Schedule" at bounding box center [46, 24] width 79 height 25
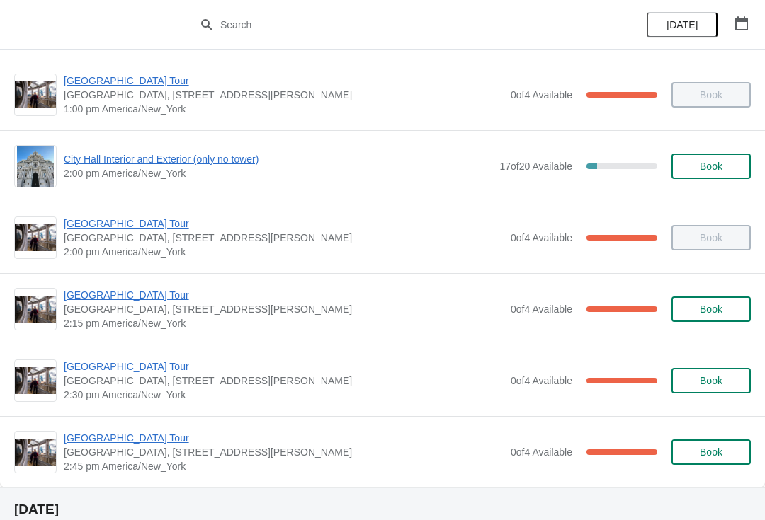
scroll to position [1029, 0]
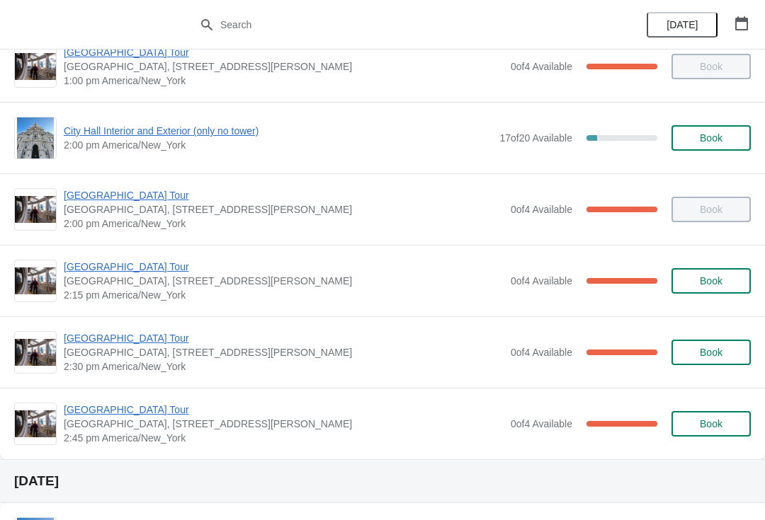
click at [117, 404] on span "[GEOGRAPHIC_DATA] Tour" at bounding box center [284, 410] width 440 height 14
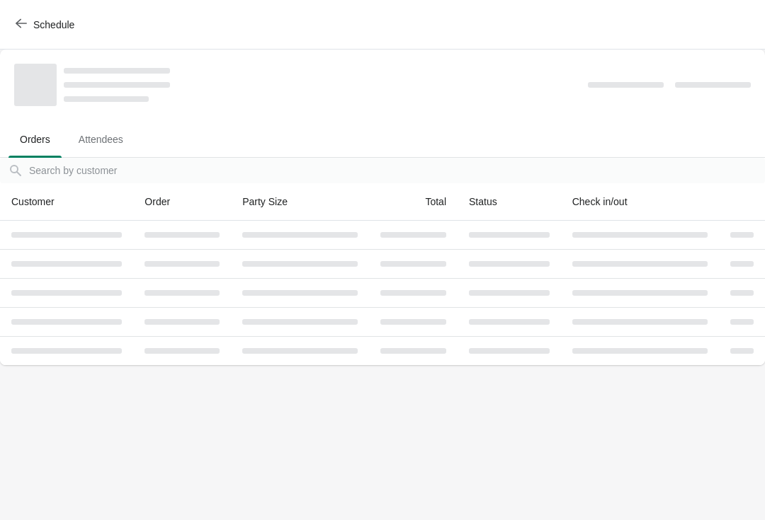
scroll to position [0, 0]
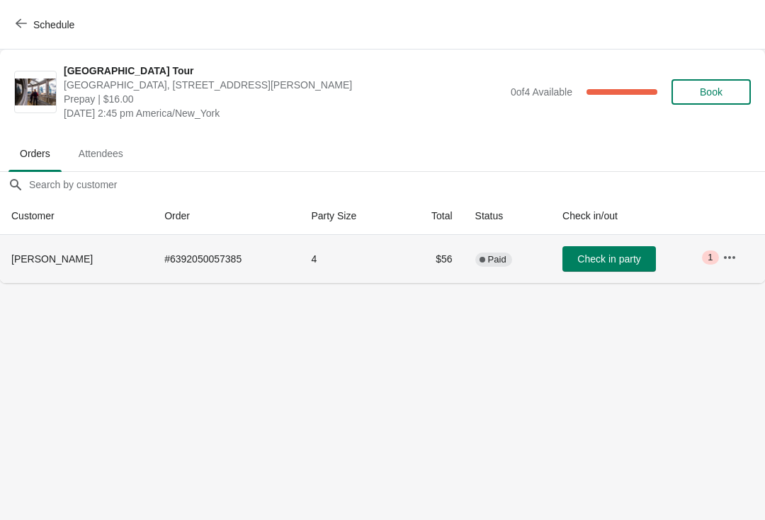
click at [645, 239] on td "Check in party" at bounding box center [631, 259] width 160 height 48
click at [634, 268] on button "Check in party" at bounding box center [608, 258] width 93 height 25
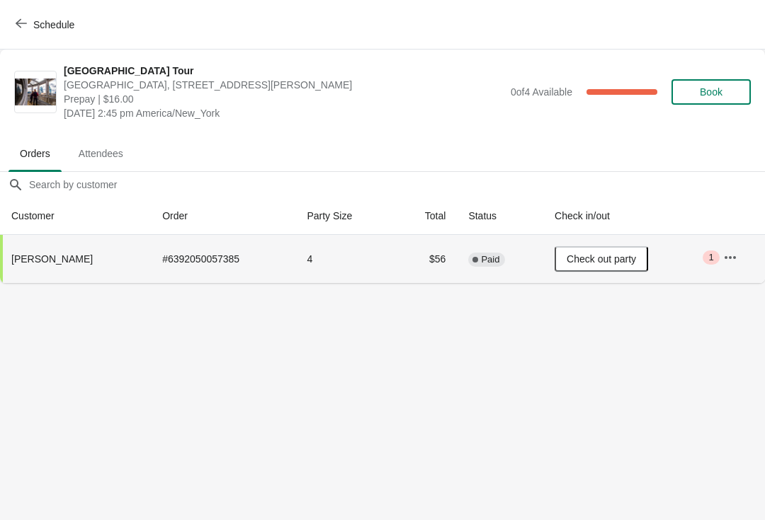
click at [629, 246] on button "Check out party" at bounding box center [600, 258] width 93 height 25
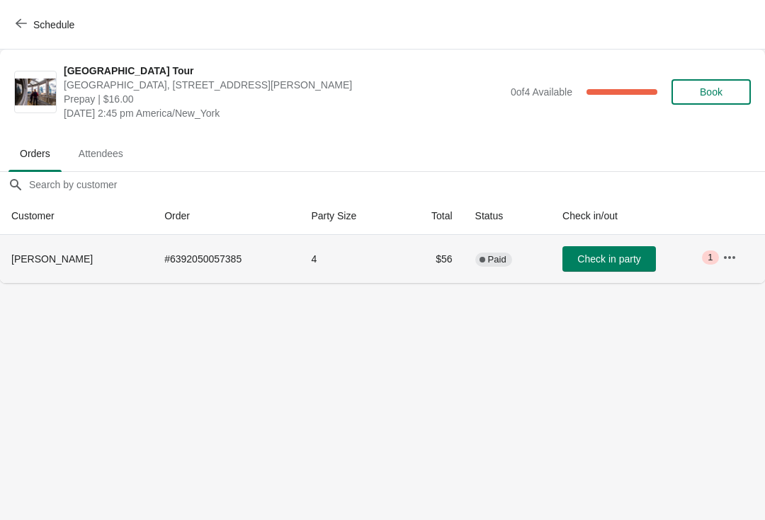
click at [656, 255] on button "Check in party" at bounding box center [608, 258] width 93 height 25
